Goal: Task Accomplishment & Management: Use online tool/utility

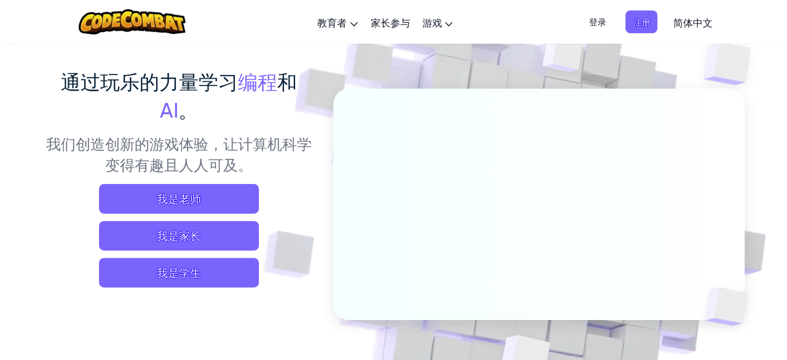
scroll to position [61, 0]
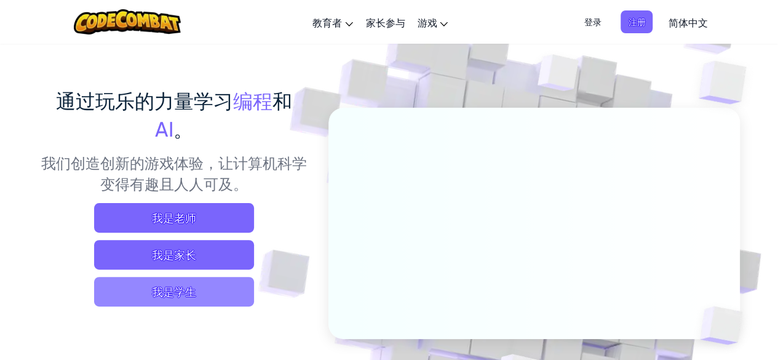
click at [183, 296] on span "我是学生" at bounding box center [174, 292] width 160 height 30
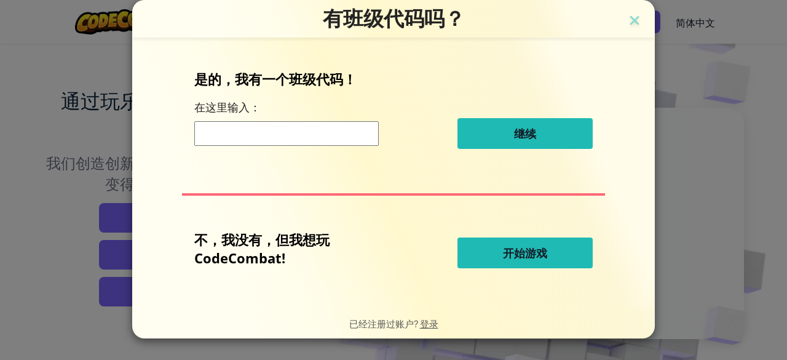
click at [509, 253] on span "开始游戏" at bounding box center [525, 252] width 44 height 15
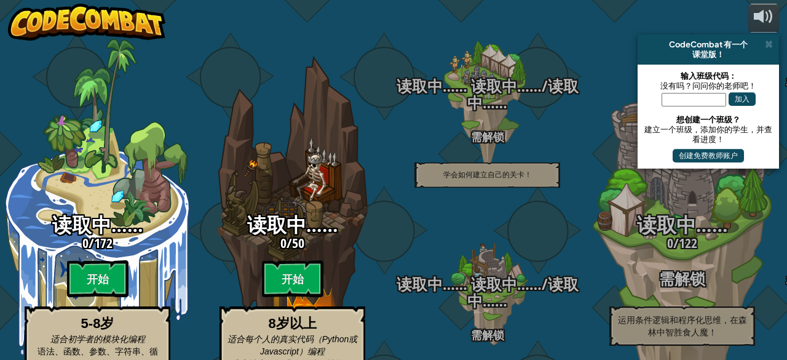
select select "zh-HANS"
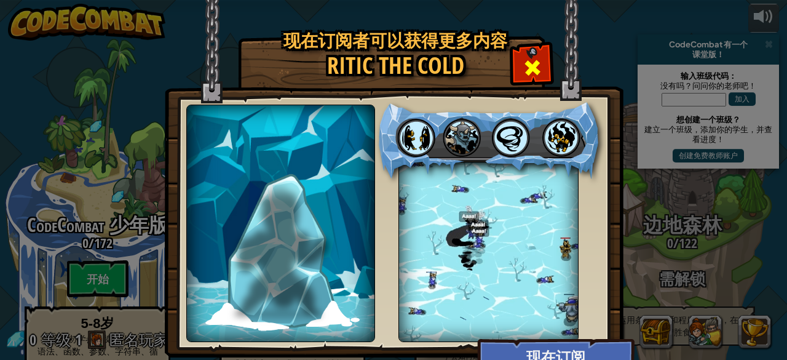
click at [534, 60] on span at bounding box center [533, 68] width 20 height 20
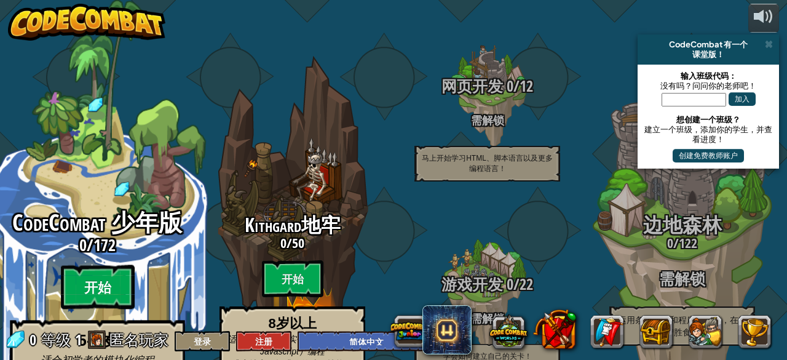
click at [93, 265] on btn "开始" at bounding box center [98, 287] width 74 height 44
select select "zh-HANS"
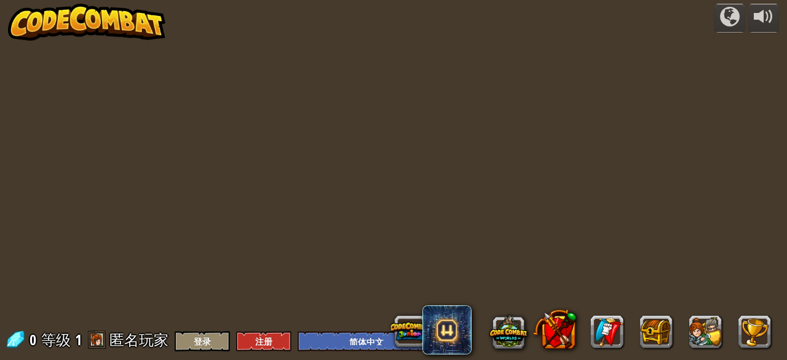
select select "zh-HANS"
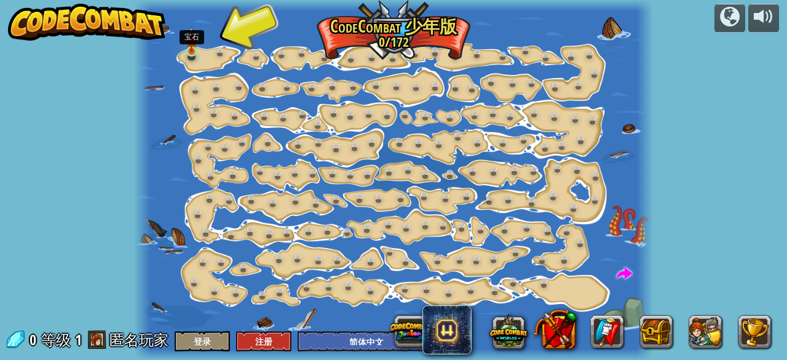
click at [195, 52] on img at bounding box center [191, 39] width 11 height 26
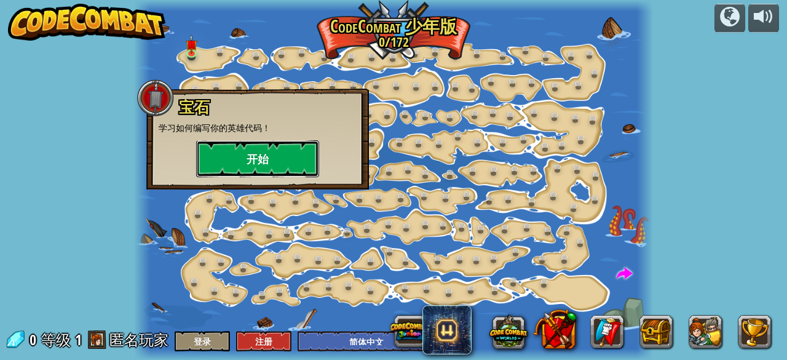
click at [260, 163] on button "开始" at bounding box center [257, 158] width 123 height 37
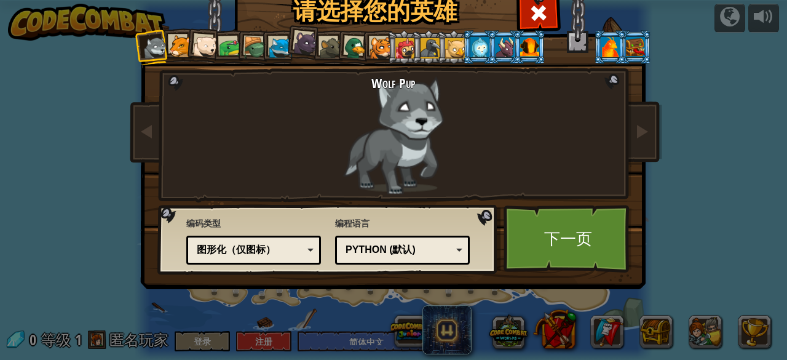
click at [303, 260] on div "真实代码 图形化和代码 图形化 图形化（仅图标） 图形化（仅图标）" at bounding box center [253, 250] width 135 height 29
click at [445, 247] on div "Python (默认)" at bounding box center [399, 250] width 106 height 14
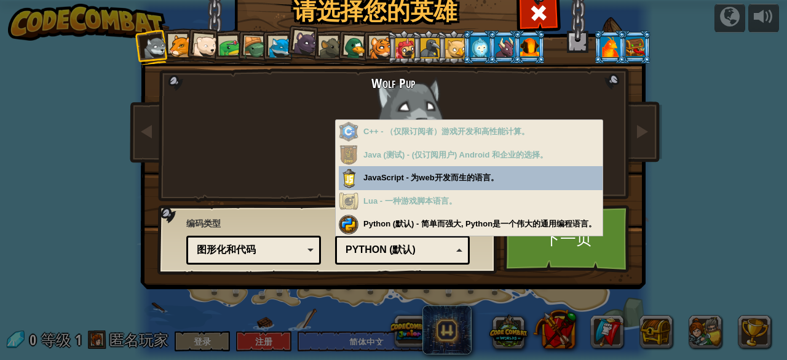
click at [445, 247] on div "Python (默认)" at bounding box center [399, 250] width 106 height 14
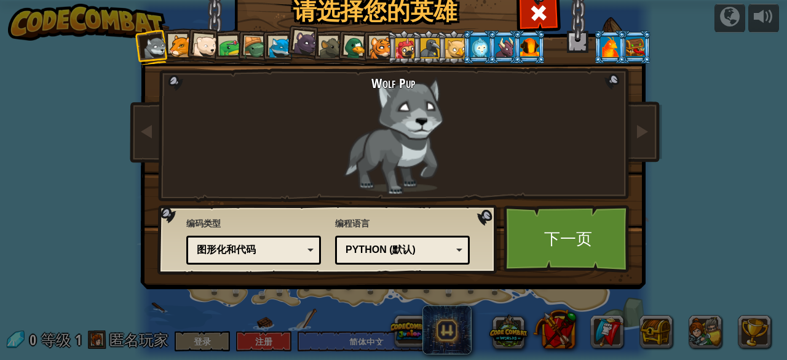
click at [170, 42] on div at bounding box center [180, 46] width 23 height 23
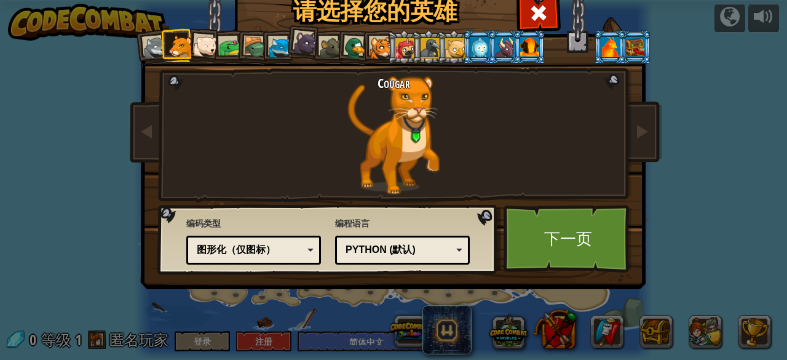
click at [194, 49] on div at bounding box center [205, 46] width 25 height 25
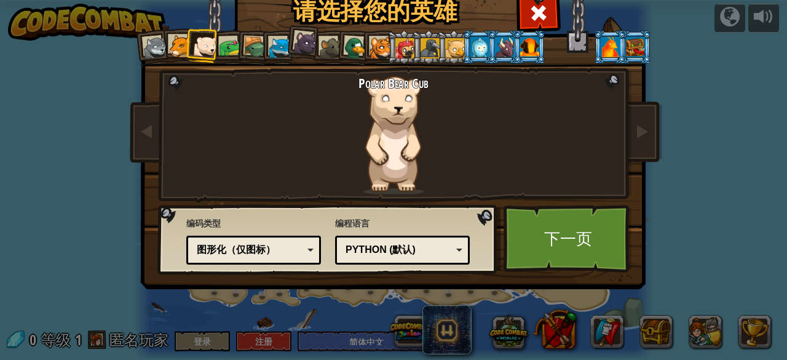
click at [220, 49] on div at bounding box center [230, 47] width 23 height 23
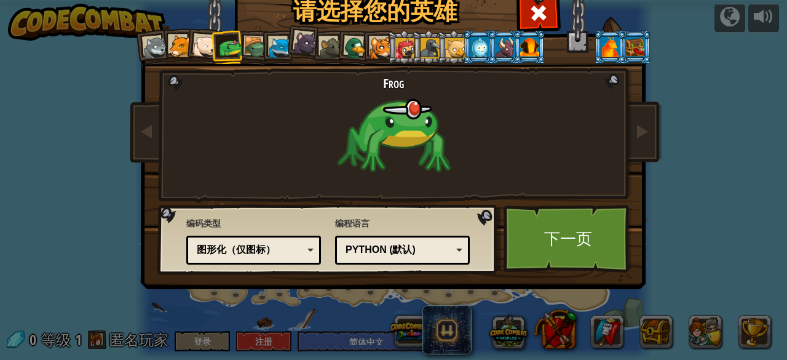
click at [249, 47] on div at bounding box center [255, 47] width 23 height 23
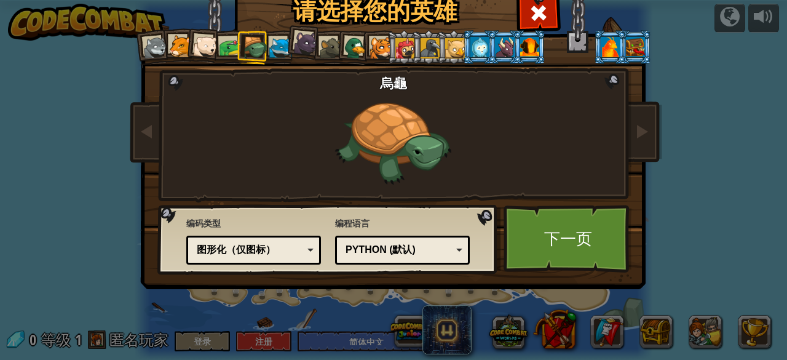
click at [501, 49] on div at bounding box center [504, 47] width 19 height 20
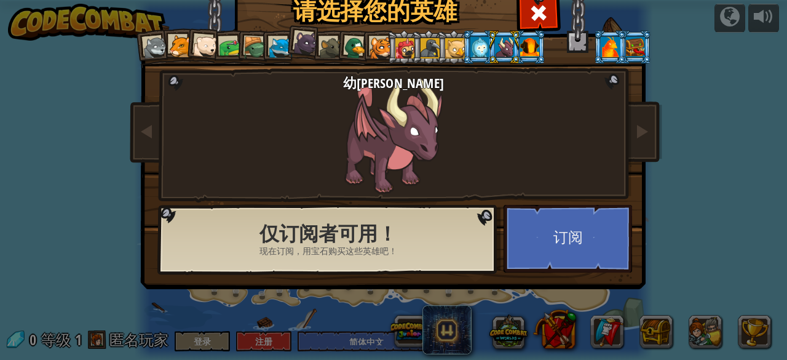
click at [527, 49] on div at bounding box center [529, 47] width 19 height 20
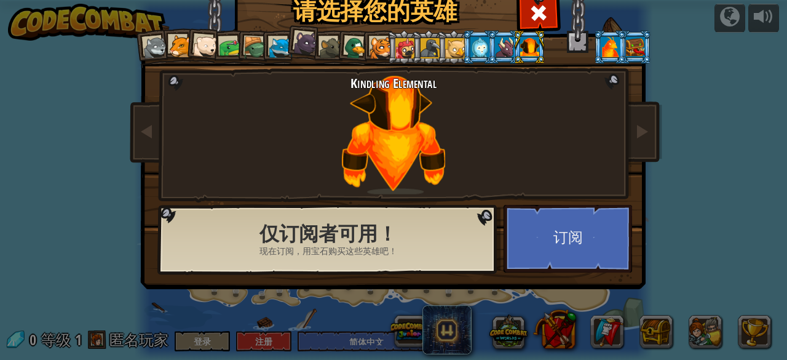
click at [455, 44] on div at bounding box center [455, 48] width 20 height 20
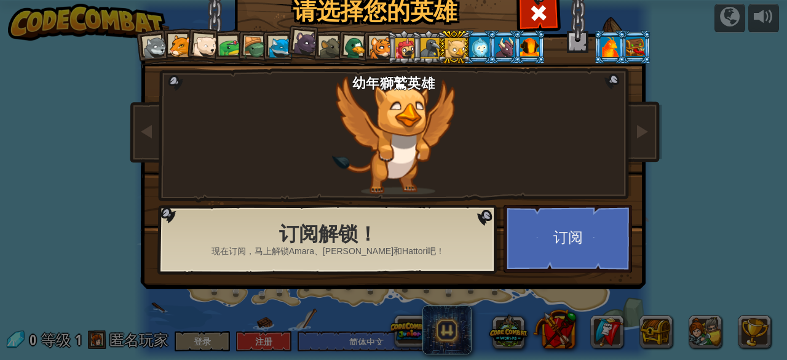
click at [426, 45] on div at bounding box center [431, 48] width 20 height 20
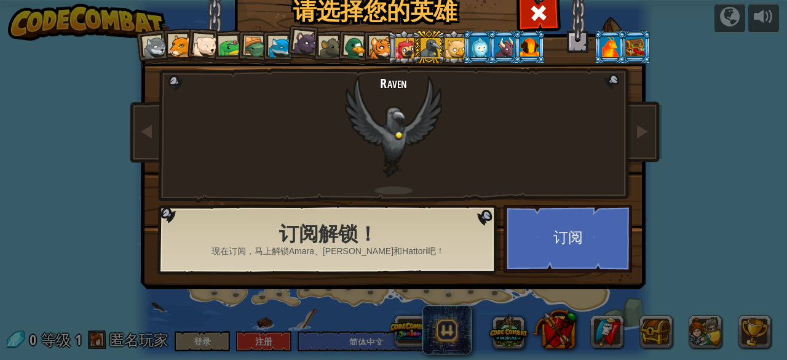
click at [155, 42] on div at bounding box center [155, 48] width 25 height 25
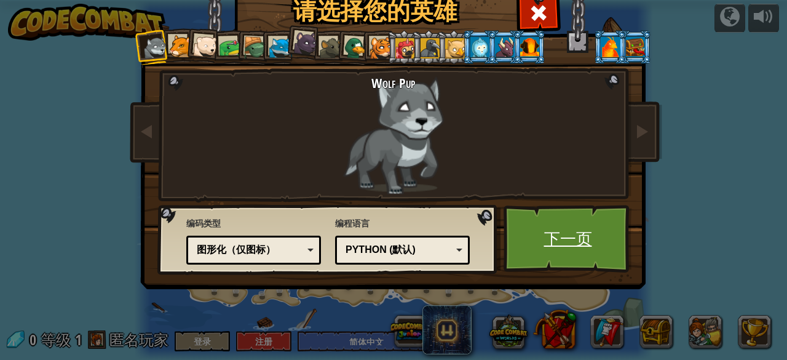
click at [588, 243] on link "下一页" at bounding box center [568, 239] width 129 height 68
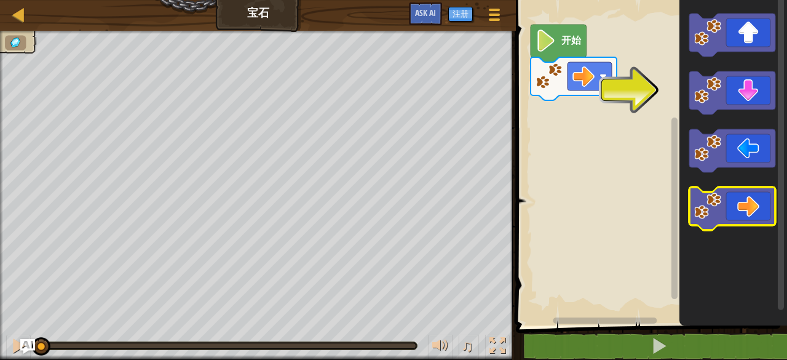
click at [739, 220] on icon "Blockly工作区" at bounding box center [732, 208] width 86 height 43
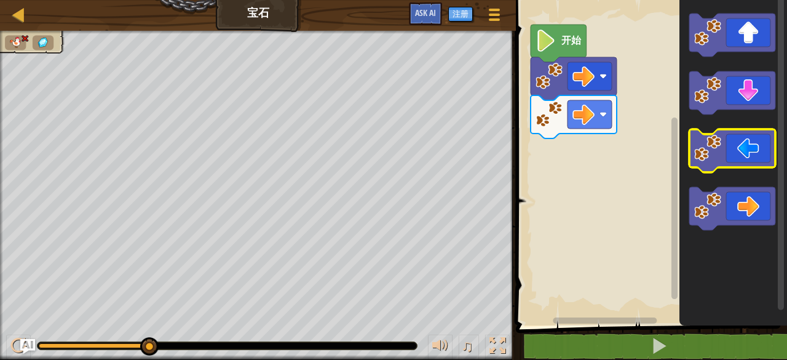
click at [722, 153] on icon "Blockly工作区" at bounding box center [732, 150] width 86 height 43
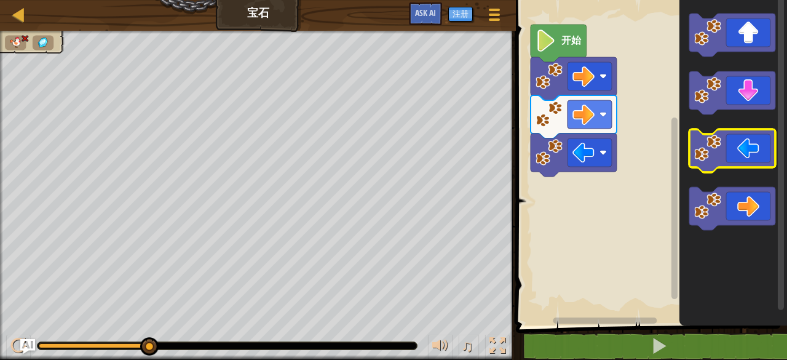
click at [722, 153] on icon "Blockly工作区" at bounding box center [732, 150] width 86 height 43
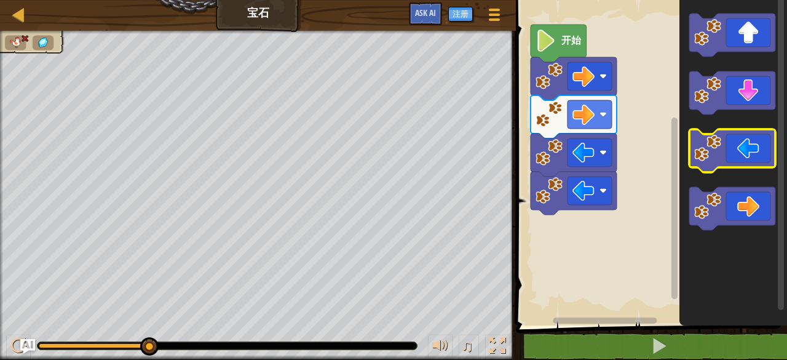
click at [722, 153] on icon "Blockly工作区" at bounding box center [732, 150] width 86 height 43
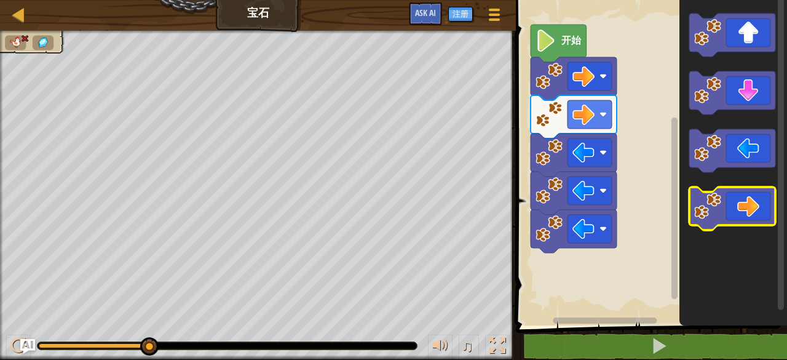
click at [747, 195] on icon "Blockly工作区" at bounding box center [732, 208] width 86 height 43
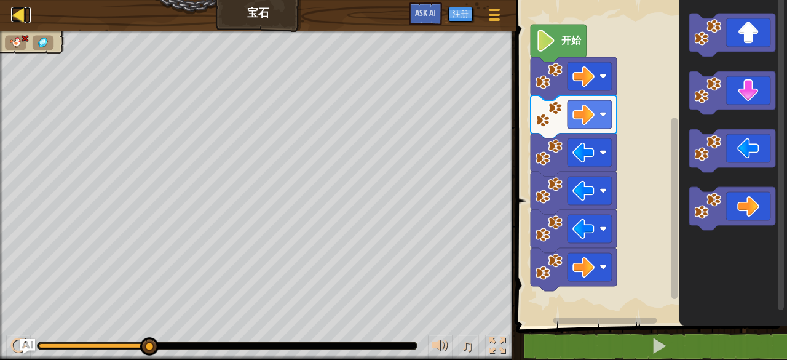
click at [15, 15] on div at bounding box center [18, 14] width 15 height 15
select select "zh-HANS"
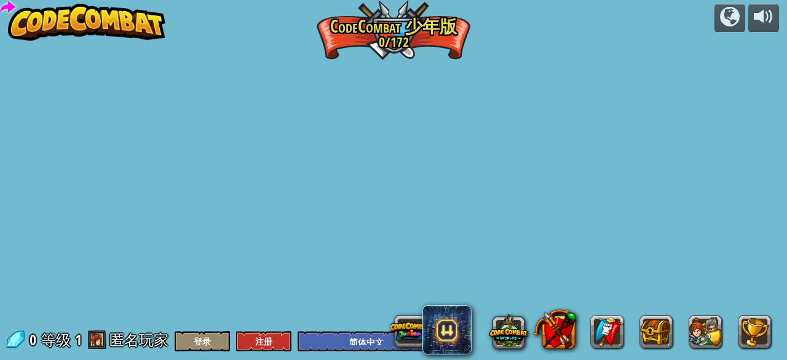
select select "zh-HANS"
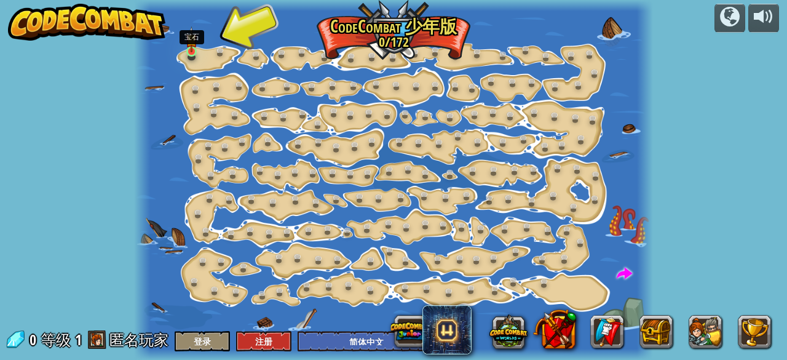
click at [189, 45] on img at bounding box center [191, 39] width 11 height 26
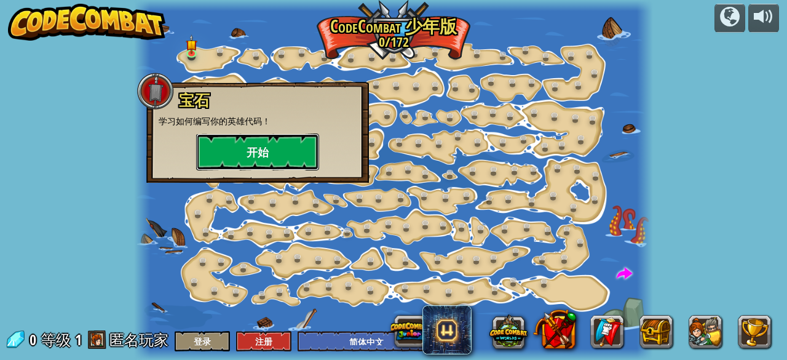
click at [272, 151] on button "开始" at bounding box center [257, 151] width 123 height 37
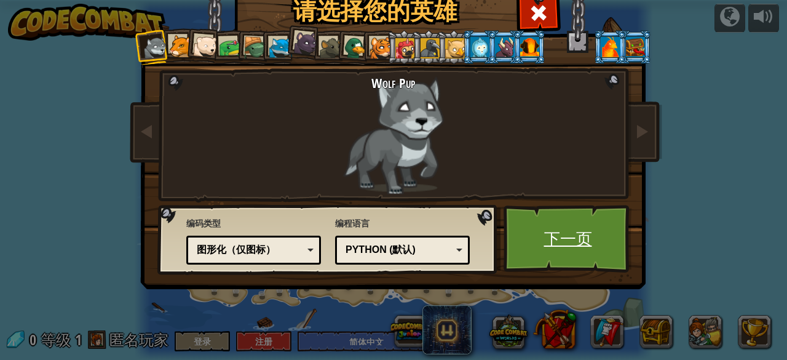
click at [572, 243] on link "下一页" at bounding box center [568, 239] width 129 height 68
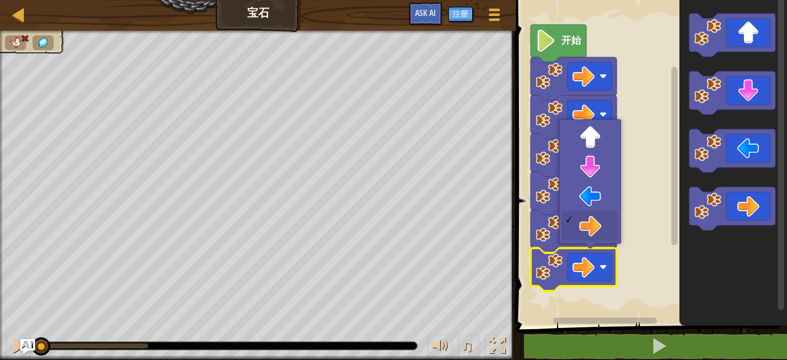
click at [644, 264] on rect "Blockly工作区" at bounding box center [649, 159] width 275 height 331
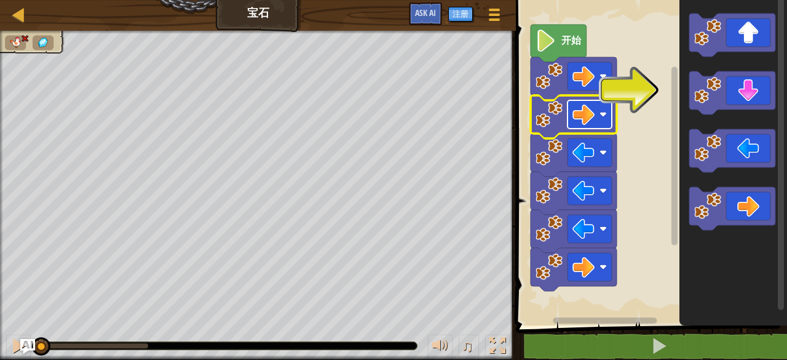
click at [604, 114] on image "Blockly工作区" at bounding box center [603, 114] width 7 height 7
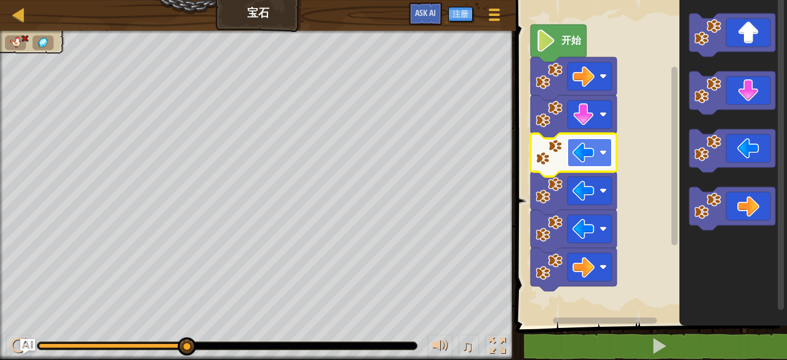
click at [606, 151] on image "Blockly工作区" at bounding box center [603, 152] width 7 height 7
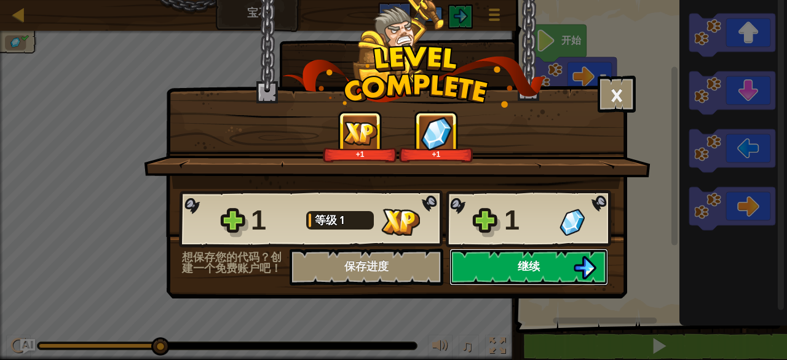
click at [530, 265] on span "继续" at bounding box center [529, 265] width 22 height 15
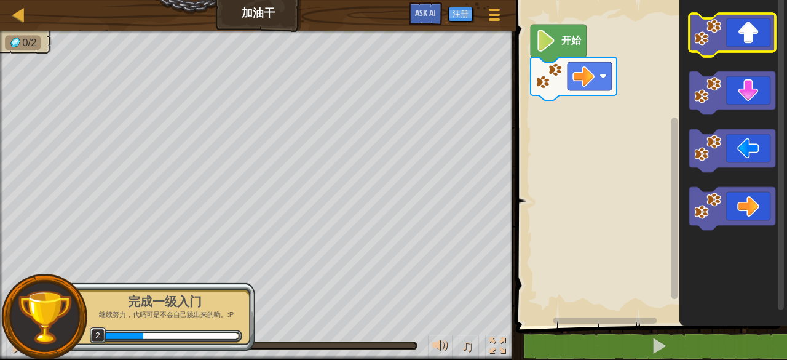
click at [747, 50] on icon "Blockly工作区" at bounding box center [732, 35] width 86 height 43
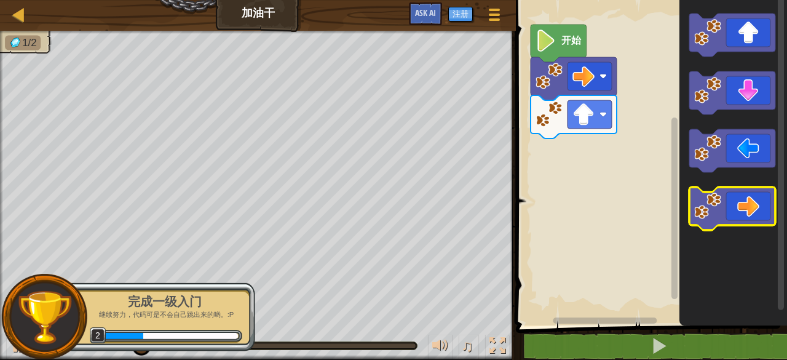
click at [749, 195] on icon "Blockly工作区" at bounding box center [732, 208] width 86 height 43
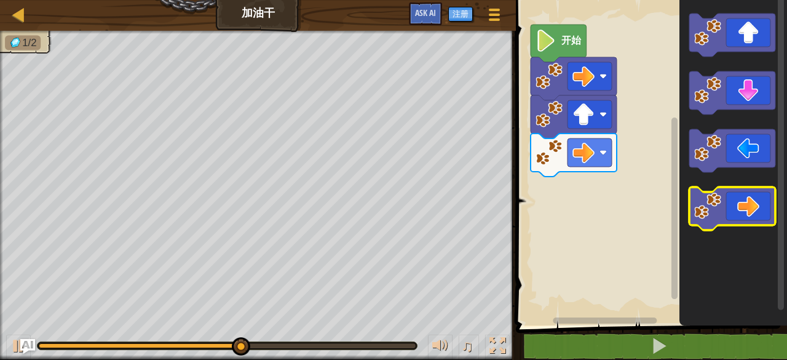
click at [743, 208] on icon "Blockly工作区" at bounding box center [732, 208] width 86 height 43
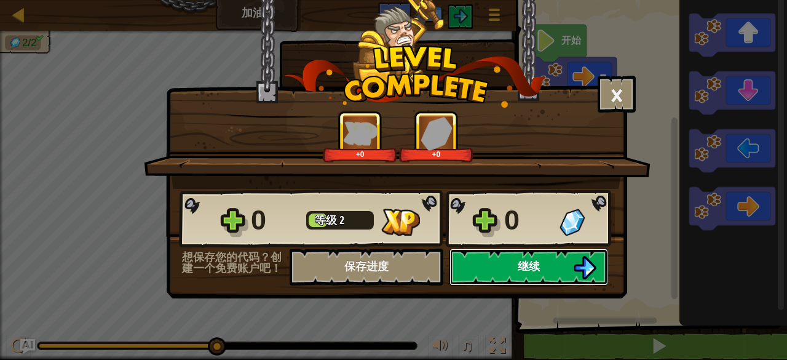
click at [532, 264] on span "继续" at bounding box center [529, 265] width 22 height 15
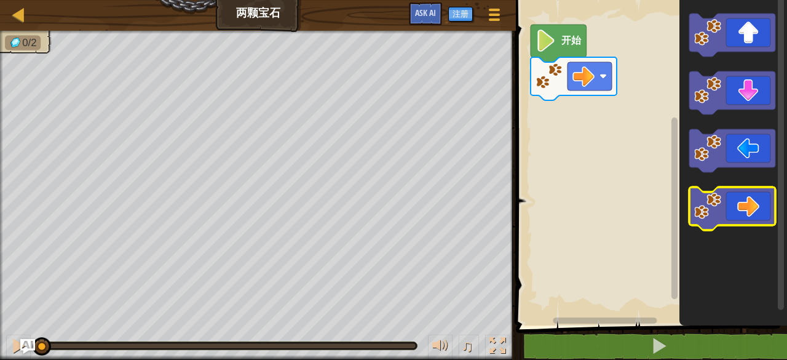
click at [742, 204] on icon "Blockly工作区" at bounding box center [732, 208] width 86 height 43
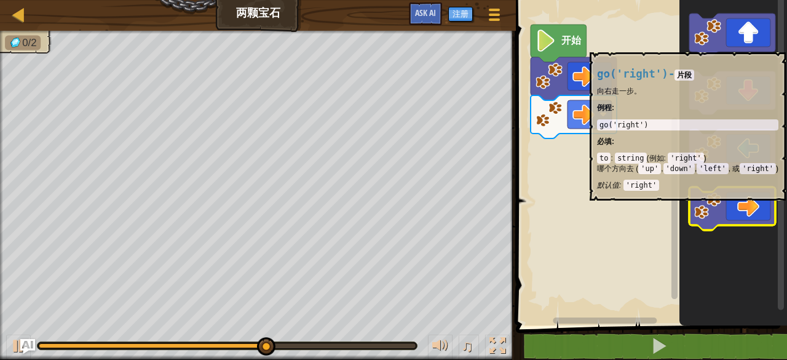
click at [743, 208] on icon "Blockly工作区" at bounding box center [732, 208] width 86 height 43
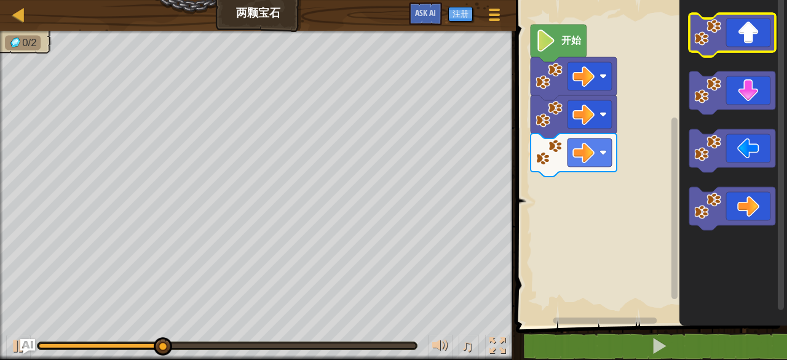
click at [763, 40] on icon "Blockly工作区" at bounding box center [732, 35] width 86 height 43
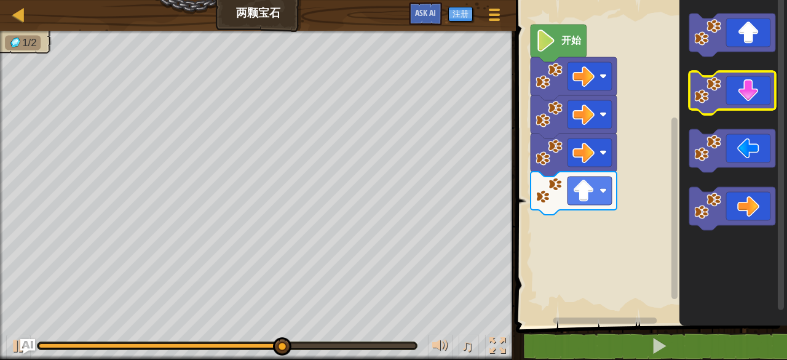
click at [753, 90] on icon "Blockly工作区" at bounding box center [732, 92] width 86 height 43
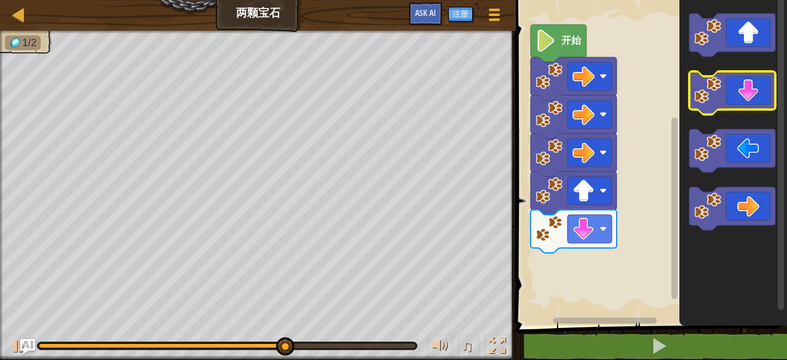
click at [753, 90] on icon "Blockly工作区" at bounding box center [732, 92] width 86 height 43
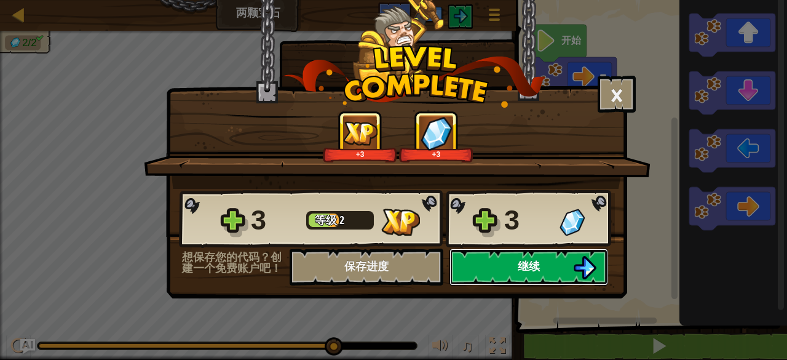
click at [551, 267] on button "继续" at bounding box center [529, 266] width 159 height 37
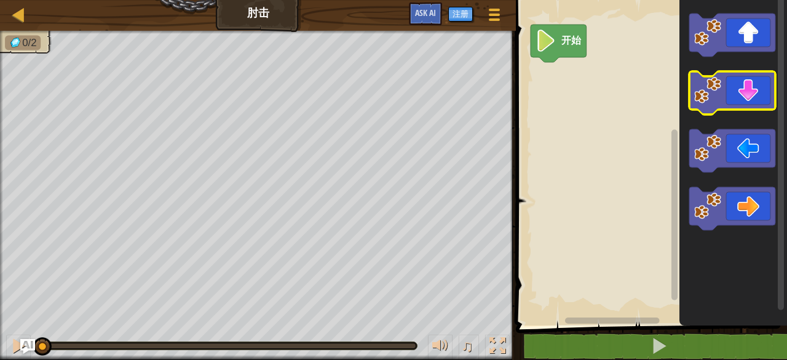
click at [751, 101] on icon "Blockly工作区" at bounding box center [732, 92] width 86 height 43
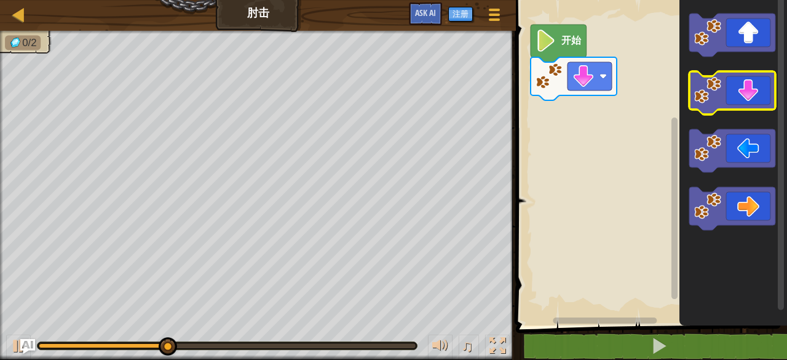
click at [751, 101] on icon "Blockly工作区" at bounding box center [732, 92] width 86 height 43
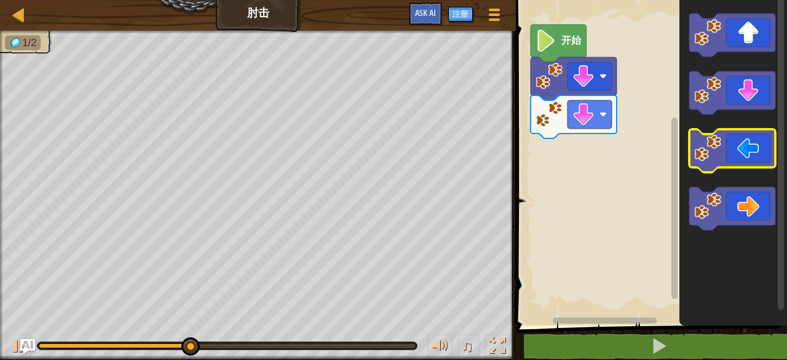
click at [747, 147] on icon "Blockly工作区" at bounding box center [732, 150] width 86 height 43
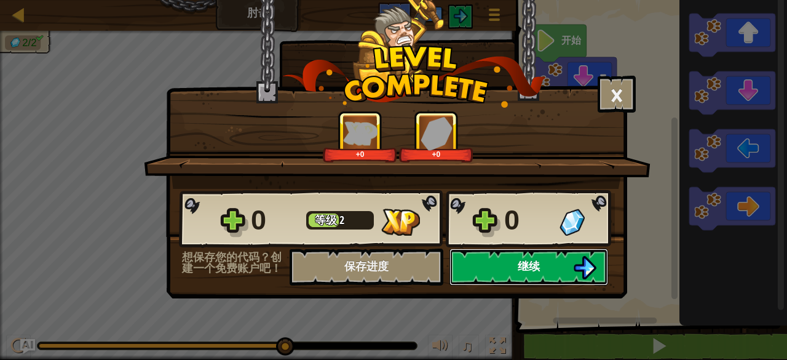
click at [510, 258] on button "继续" at bounding box center [529, 266] width 159 height 37
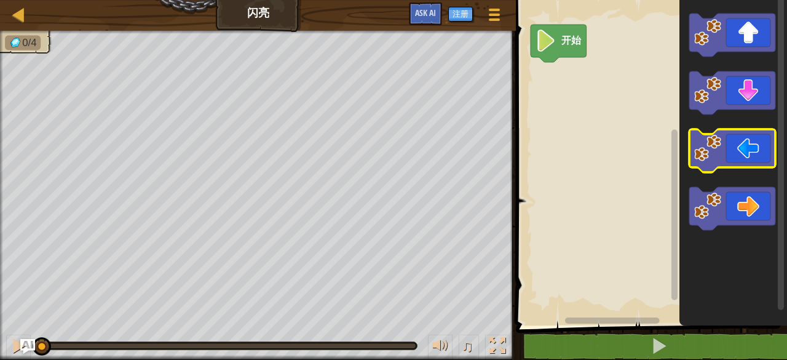
click at [746, 153] on icon "Blockly工作区" at bounding box center [732, 150] width 86 height 43
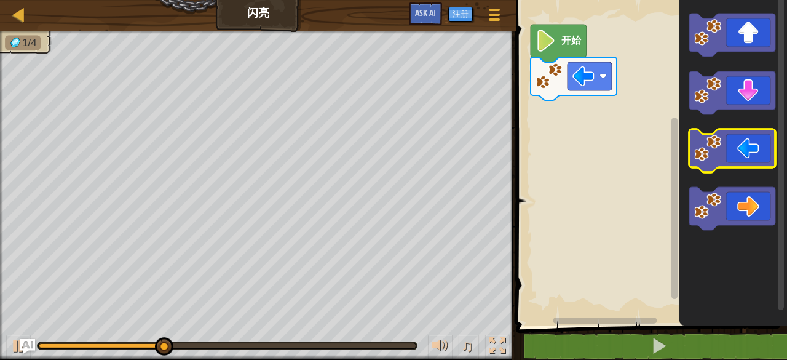
click at [746, 153] on icon "Blockly工作区" at bounding box center [732, 150] width 86 height 43
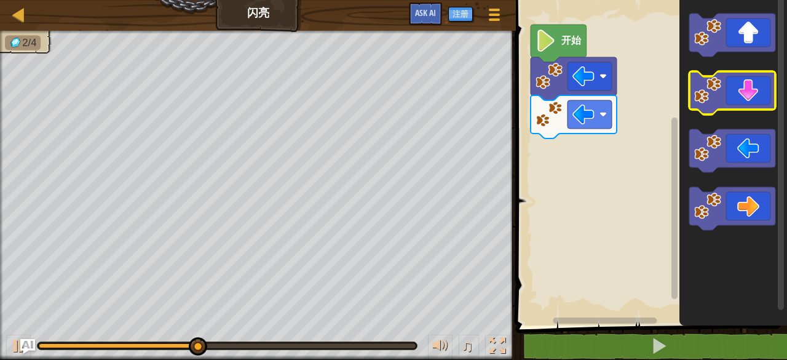
click at [757, 103] on icon "Blockly工作区" at bounding box center [732, 92] width 86 height 43
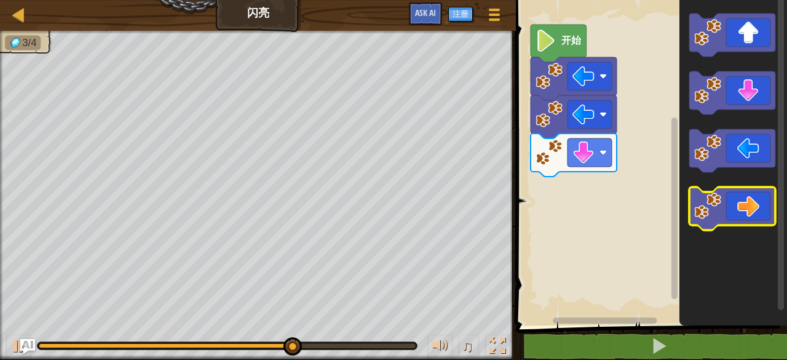
click at [767, 200] on icon "Blockly工作区" at bounding box center [732, 208] width 86 height 43
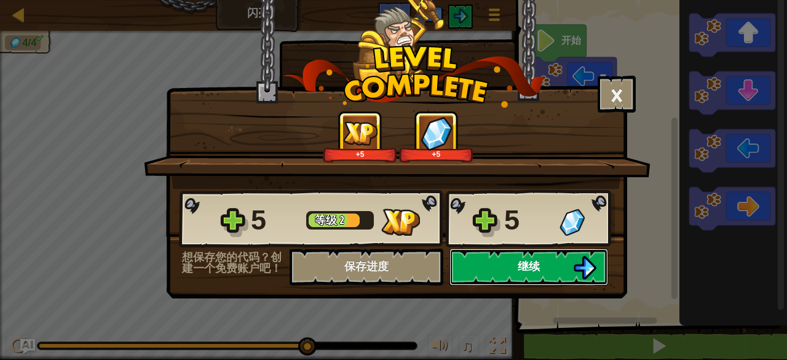
click at [509, 267] on button "继续" at bounding box center [529, 266] width 159 height 37
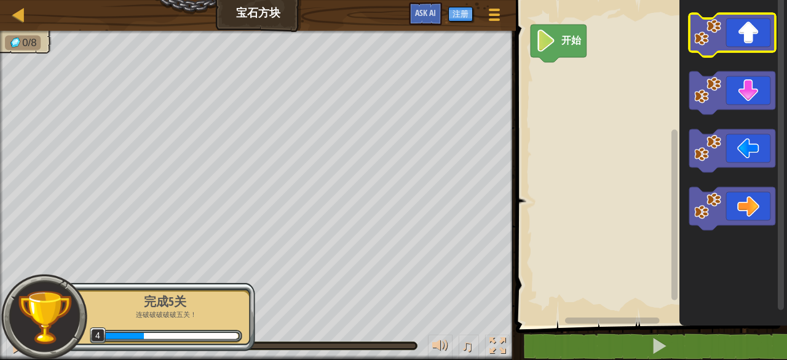
click at [756, 40] on icon "Blockly工作区" at bounding box center [732, 35] width 86 height 43
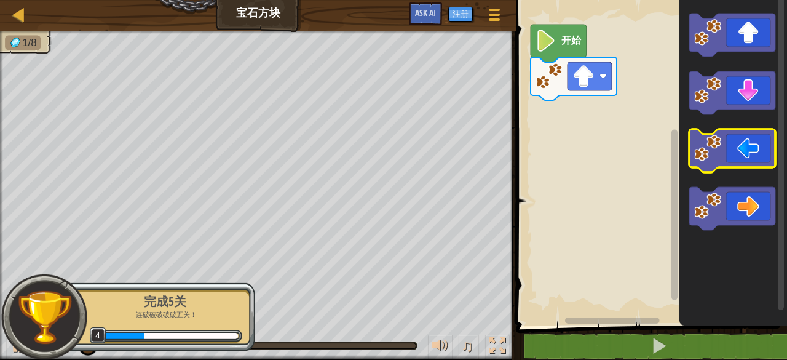
click at [749, 146] on icon "Blockly工作区" at bounding box center [732, 150] width 86 height 43
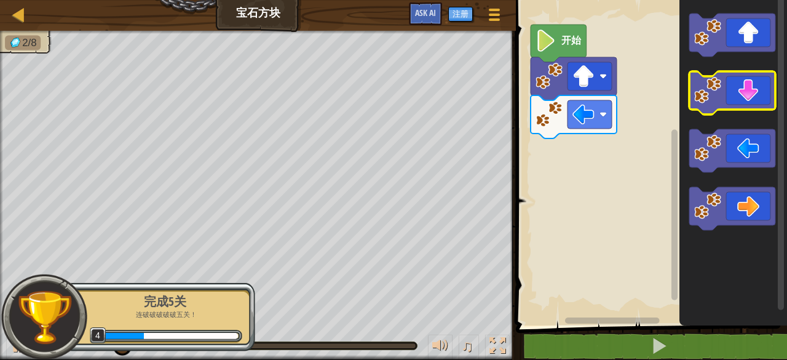
click at [749, 97] on icon "Blockly工作区" at bounding box center [732, 92] width 86 height 43
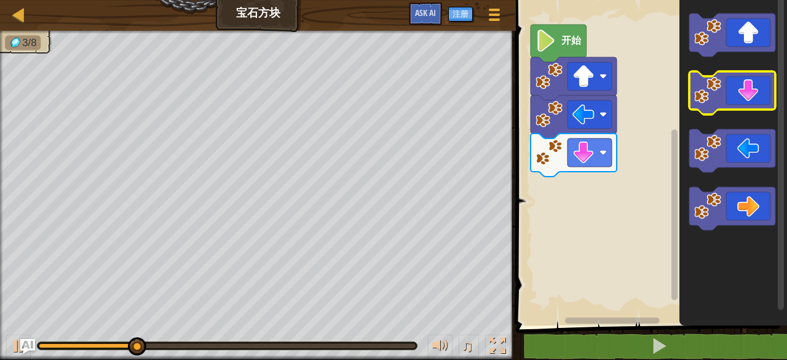
click at [749, 97] on icon "Blockly工作区" at bounding box center [732, 92] width 86 height 43
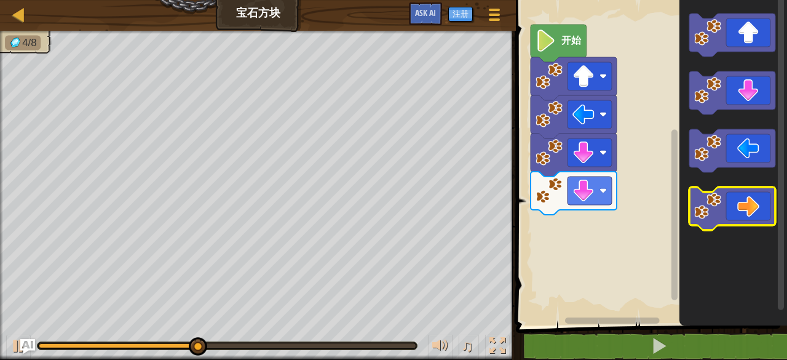
click at [759, 199] on icon "Blockly工作区" at bounding box center [732, 208] width 86 height 43
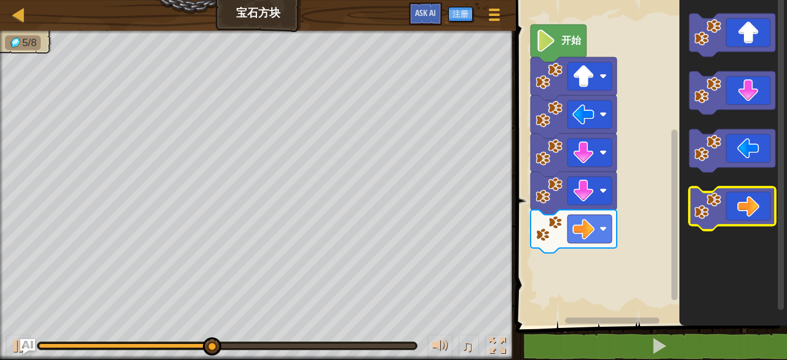
click at [759, 199] on icon "Blockly工作区" at bounding box center [732, 208] width 86 height 43
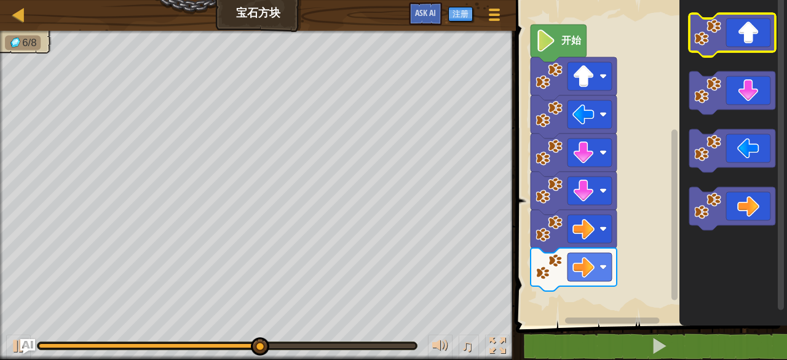
click at [747, 37] on icon "Blockly工作区" at bounding box center [732, 35] width 86 height 43
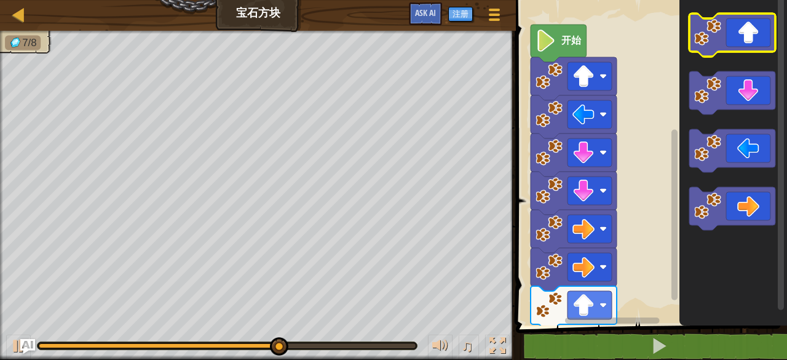
click at [747, 37] on icon "Blockly工作区" at bounding box center [732, 35] width 86 height 43
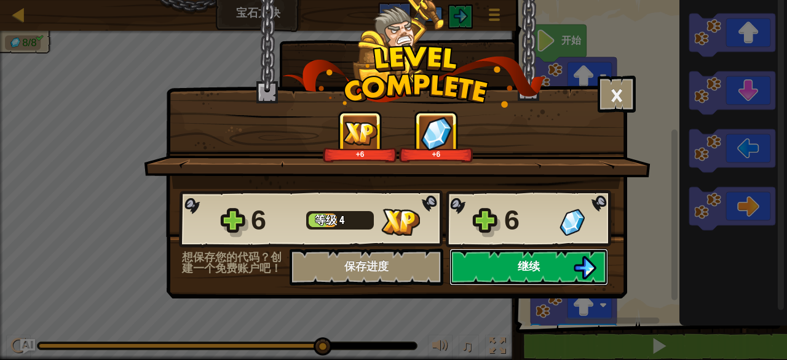
click at [489, 264] on button "继续" at bounding box center [529, 266] width 159 height 37
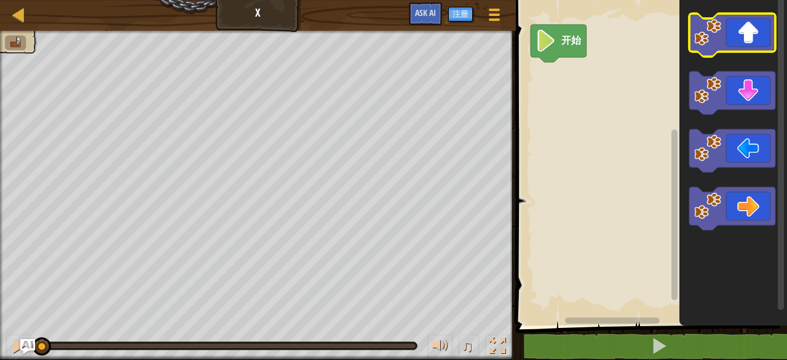
click at [758, 38] on icon "Blockly工作区" at bounding box center [732, 35] width 86 height 43
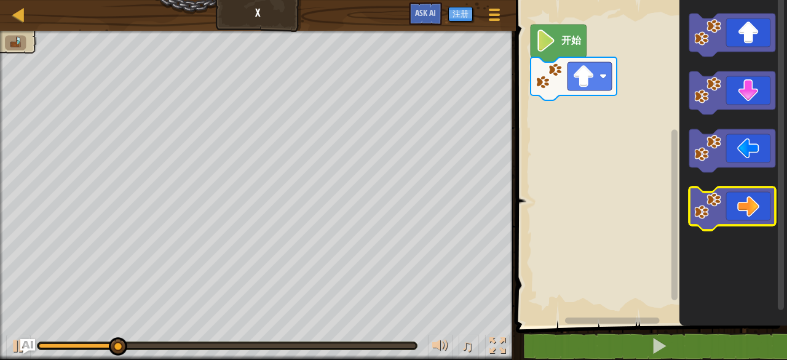
click at [751, 221] on icon "Blockly工作区" at bounding box center [732, 208] width 86 height 43
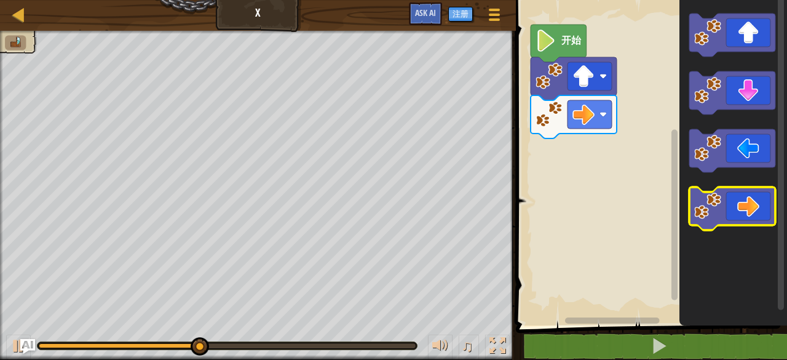
click at [751, 221] on icon "Blockly工作区" at bounding box center [732, 208] width 86 height 43
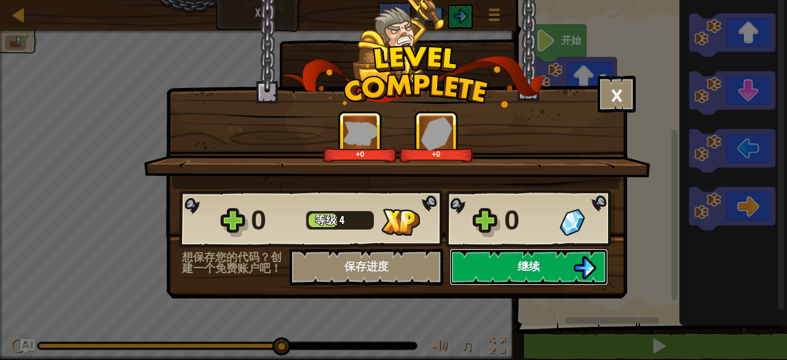
click at [541, 273] on button "继续" at bounding box center [529, 266] width 159 height 37
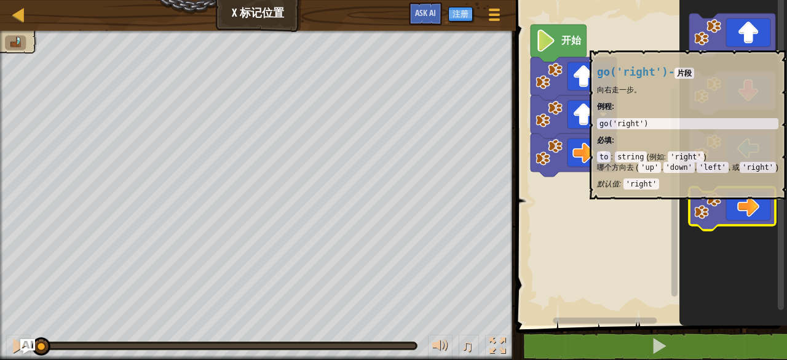
click at [747, 207] on icon "Blockly工作区" at bounding box center [732, 208] width 86 height 43
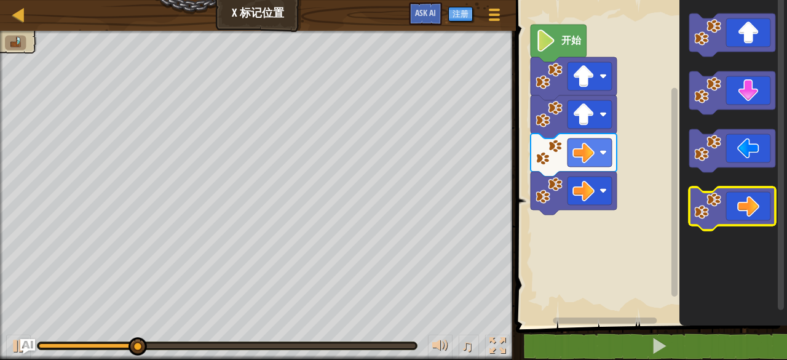
click at [747, 207] on icon "Blockly工作区" at bounding box center [732, 208] width 86 height 43
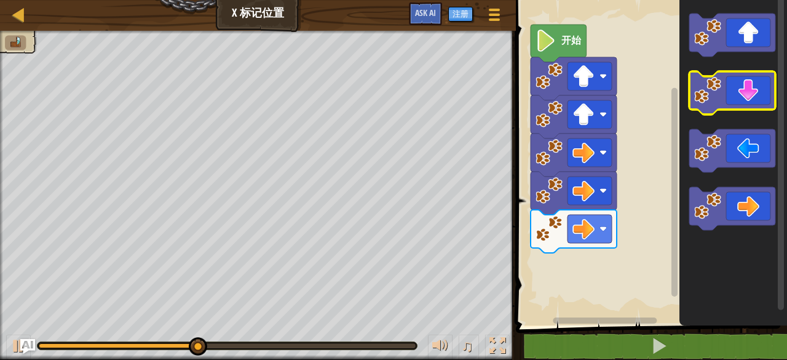
click at [749, 106] on icon "Blockly工作区" at bounding box center [732, 92] width 86 height 43
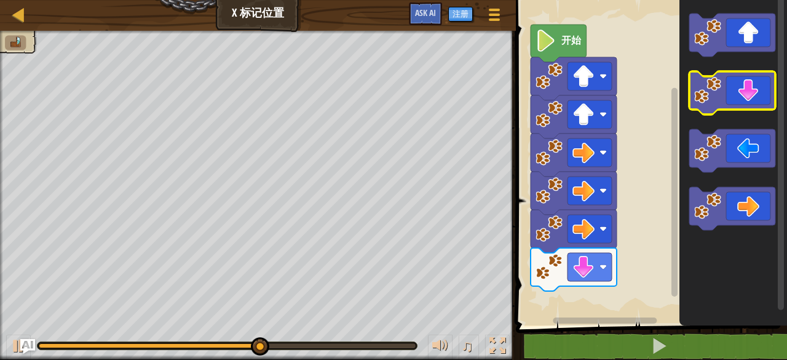
click at [749, 106] on icon "Blockly工作区" at bounding box center [732, 92] width 86 height 43
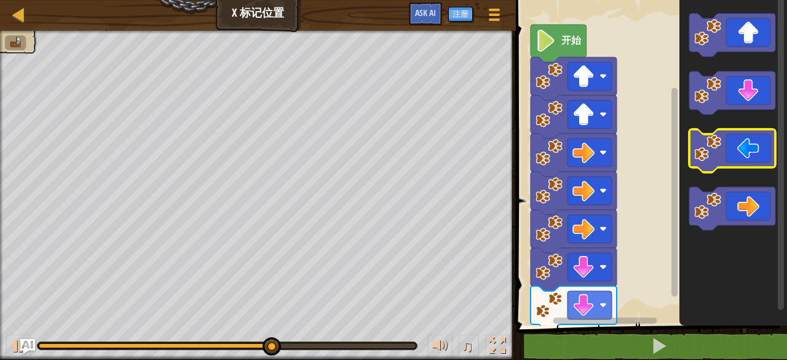
click at [747, 160] on icon "Blockly工作区" at bounding box center [732, 150] width 86 height 43
